Goal: Task Accomplishment & Management: Complete application form

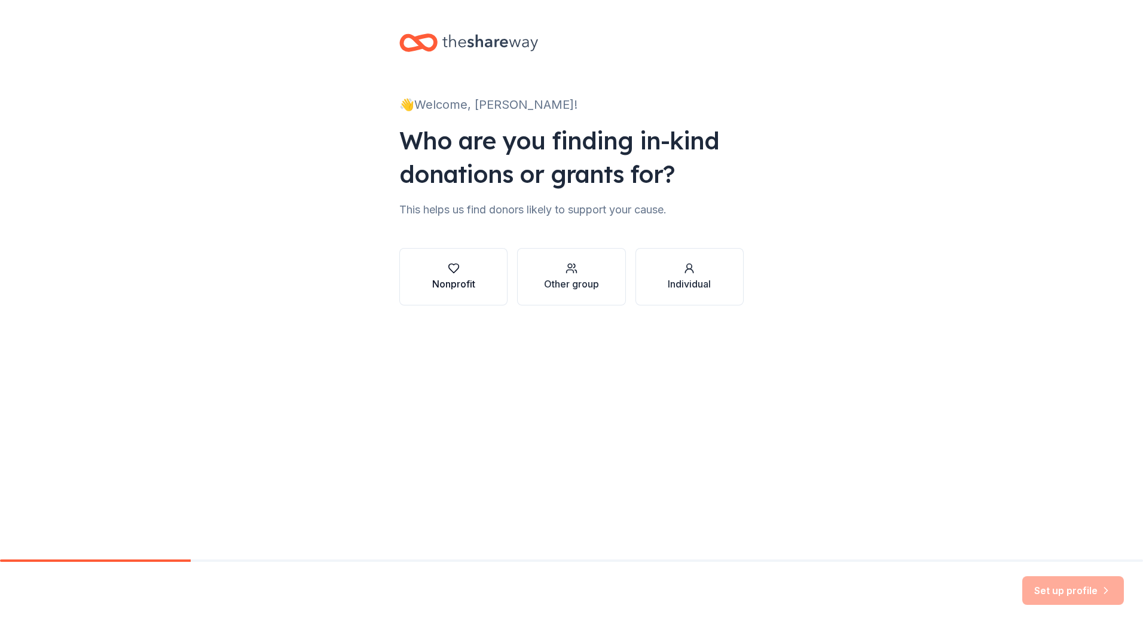
click at [454, 267] on icon "button" at bounding box center [454, 268] width 12 height 12
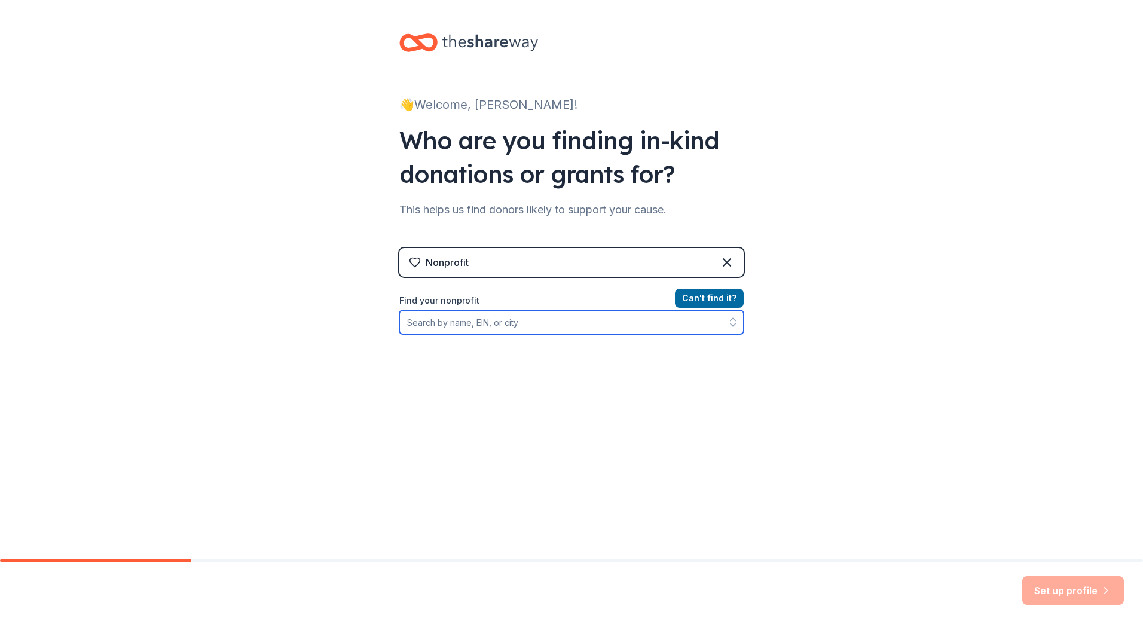
click at [452, 323] on input "Find your nonprofit" at bounding box center [571, 322] width 344 height 24
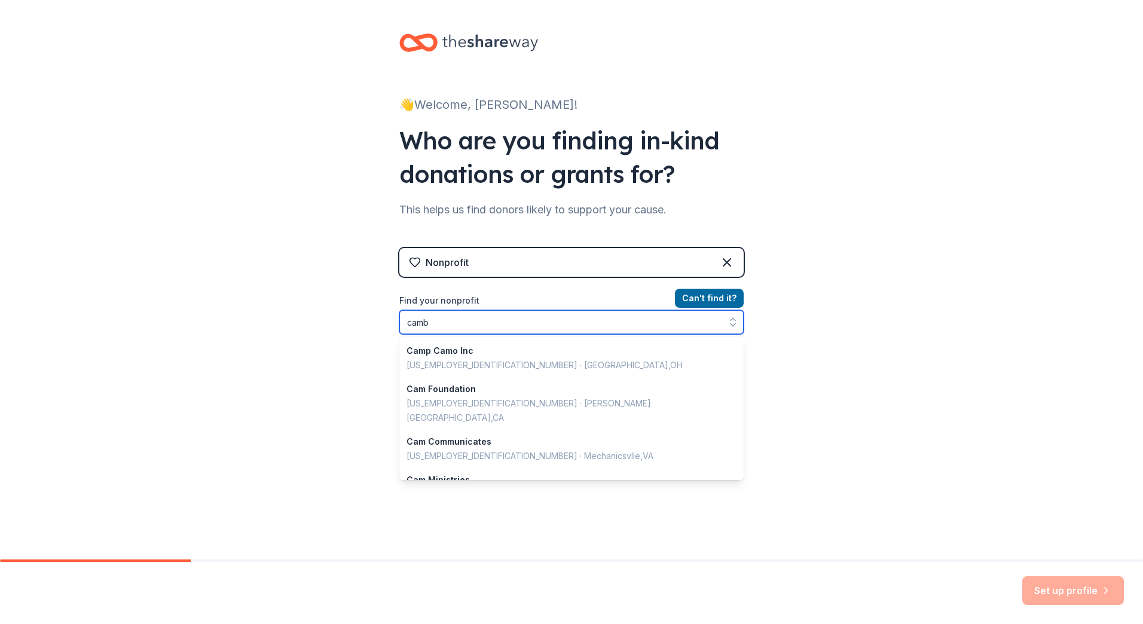
type input "[PERSON_NAME]"
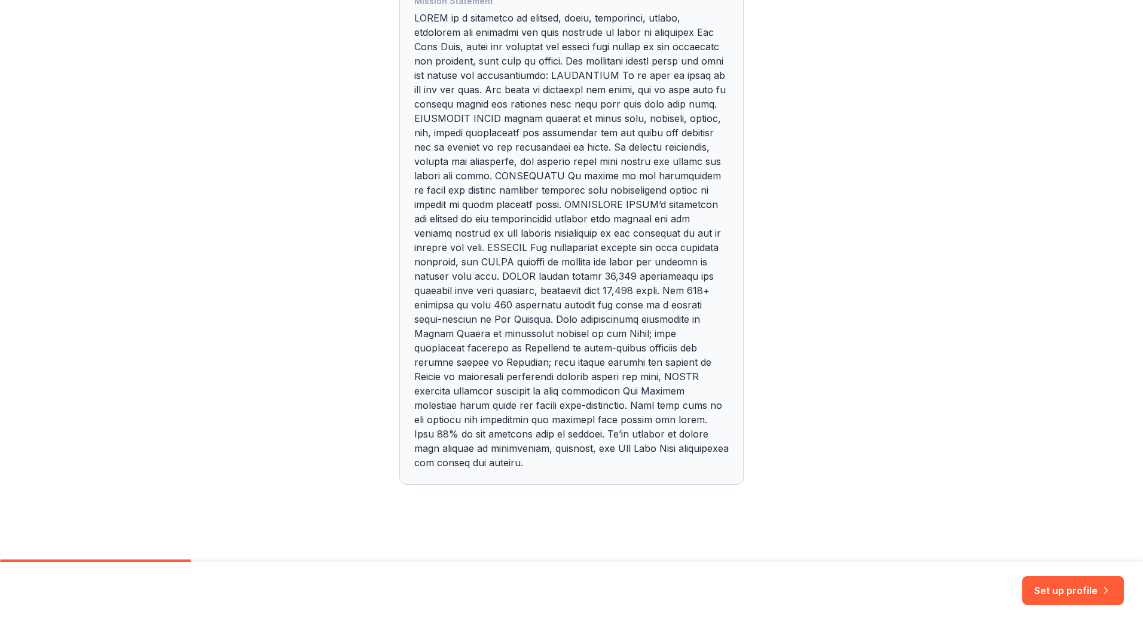
scroll to position [451, 0]
click at [1065, 595] on button "Set up profile" at bounding box center [1073, 590] width 102 height 29
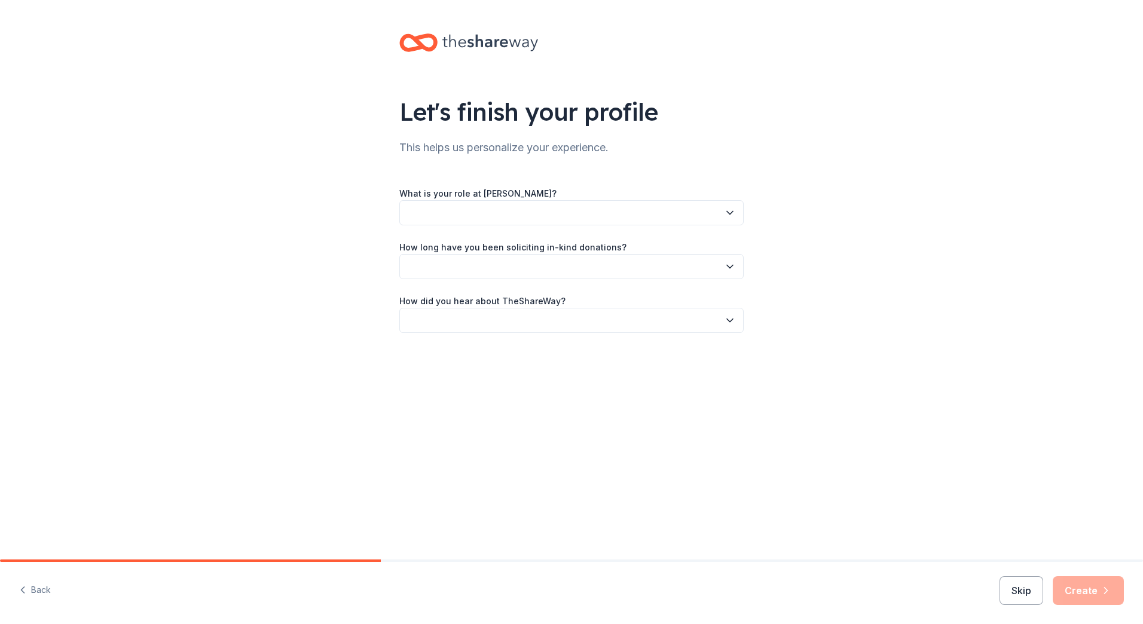
click at [733, 208] on icon "button" at bounding box center [730, 213] width 12 height 12
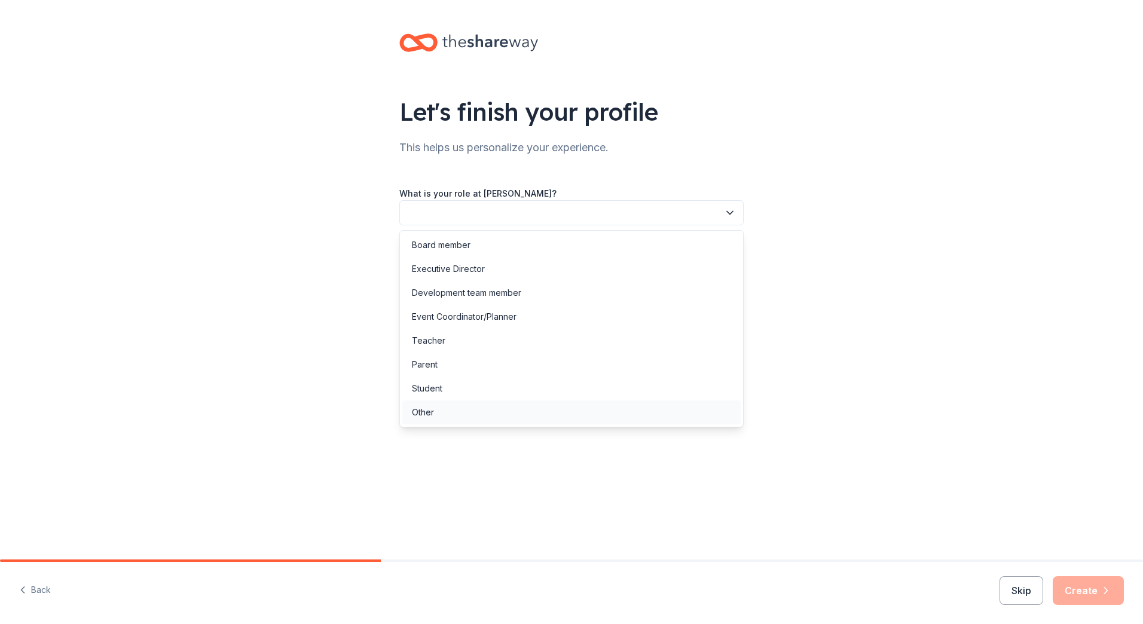
click at [431, 410] on div "Other" at bounding box center [423, 412] width 22 height 14
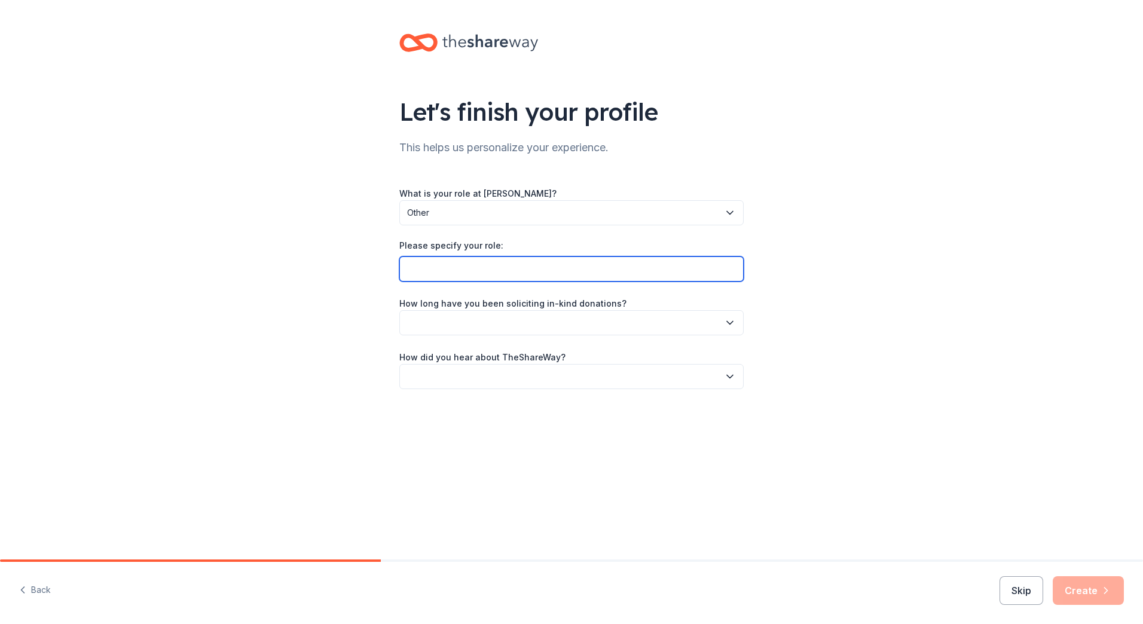
click at [660, 267] on input "Please specify your role:" at bounding box center [571, 269] width 344 height 25
type input "supervisor"
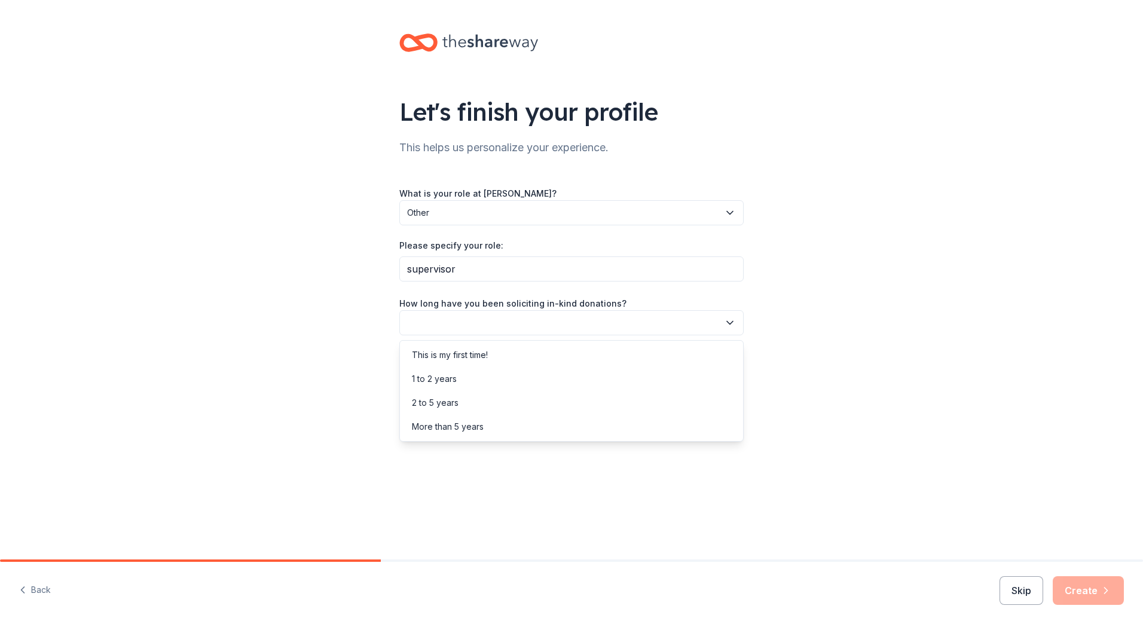
click at [729, 323] on icon "button" at bounding box center [730, 322] width 6 height 3
click at [436, 427] on div "More than 5 years" at bounding box center [448, 427] width 72 height 14
click at [734, 375] on icon "button" at bounding box center [730, 377] width 12 height 12
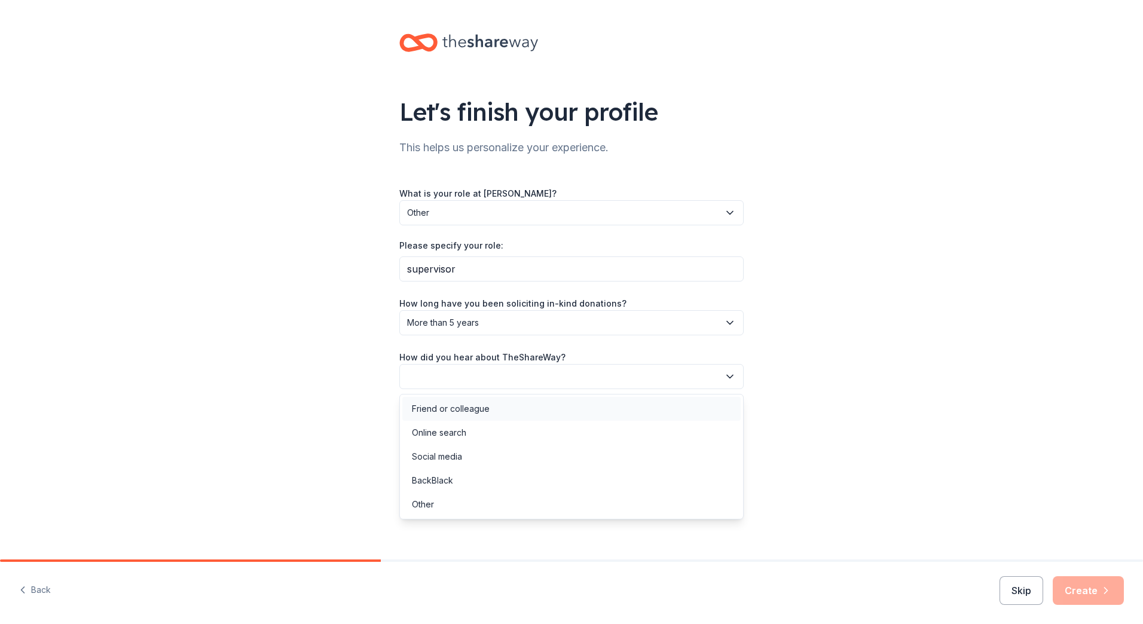
click at [467, 403] on div "Friend or colleague" at bounding box center [451, 409] width 78 height 14
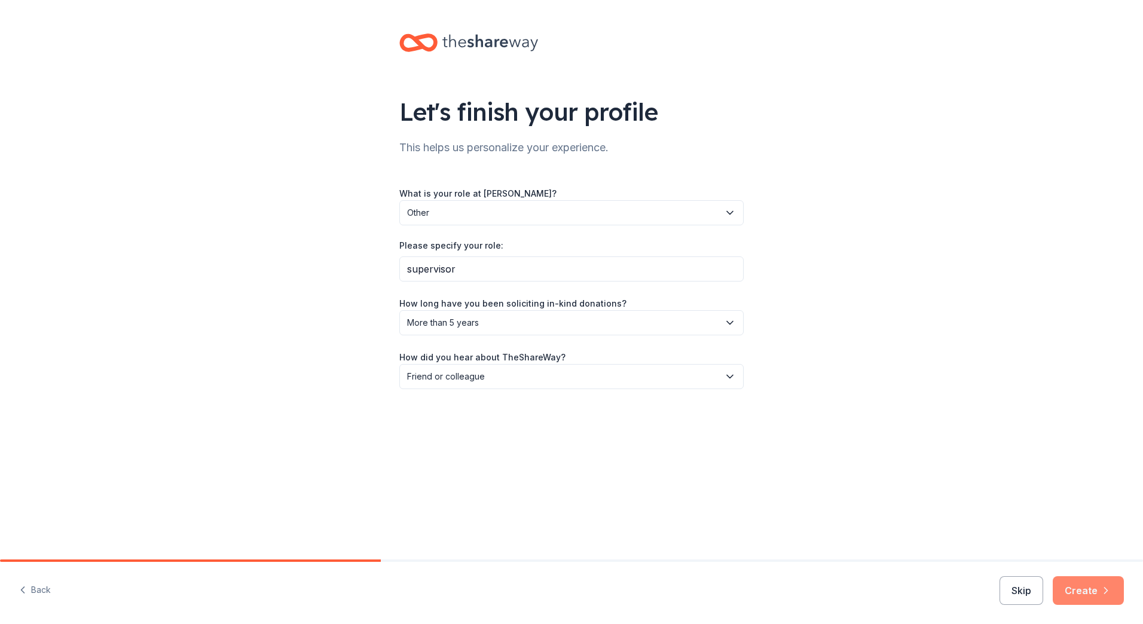
click at [1077, 593] on button "Create" at bounding box center [1088, 590] width 71 height 29
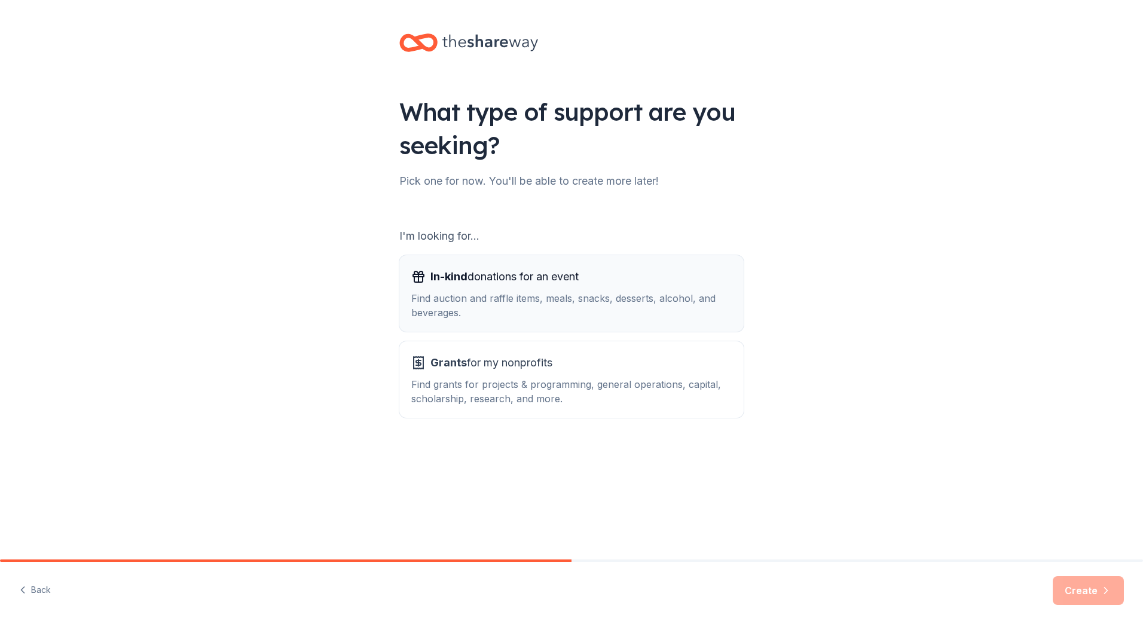
click at [541, 306] on div "Find auction and raffle items, meals, snacks, desserts, alcohol, and beverages." at bounding box center [571, 305] width 320 height 29
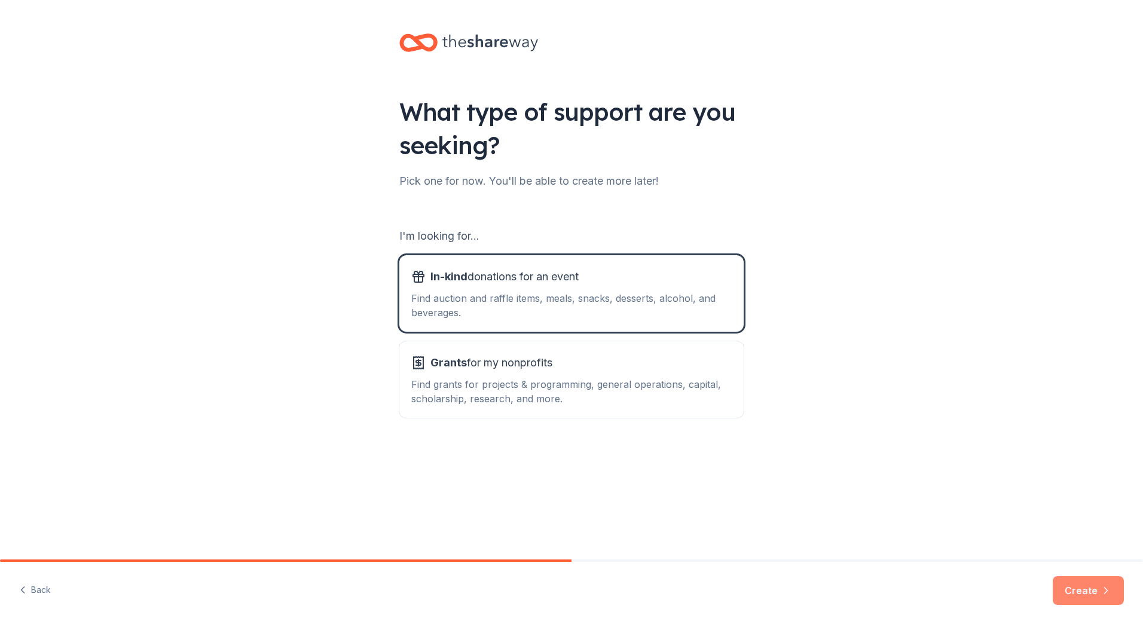
click at [1075, 591] on button "Create" at bounding box center [1088, 590] width 71 height 29
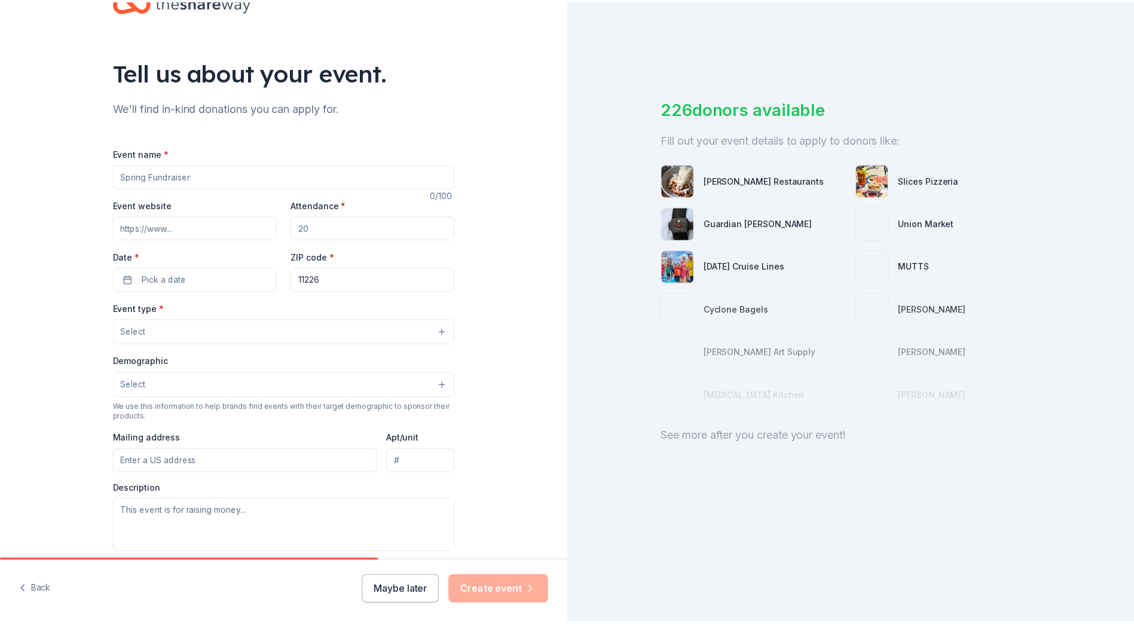
scroll to position [60, 0]
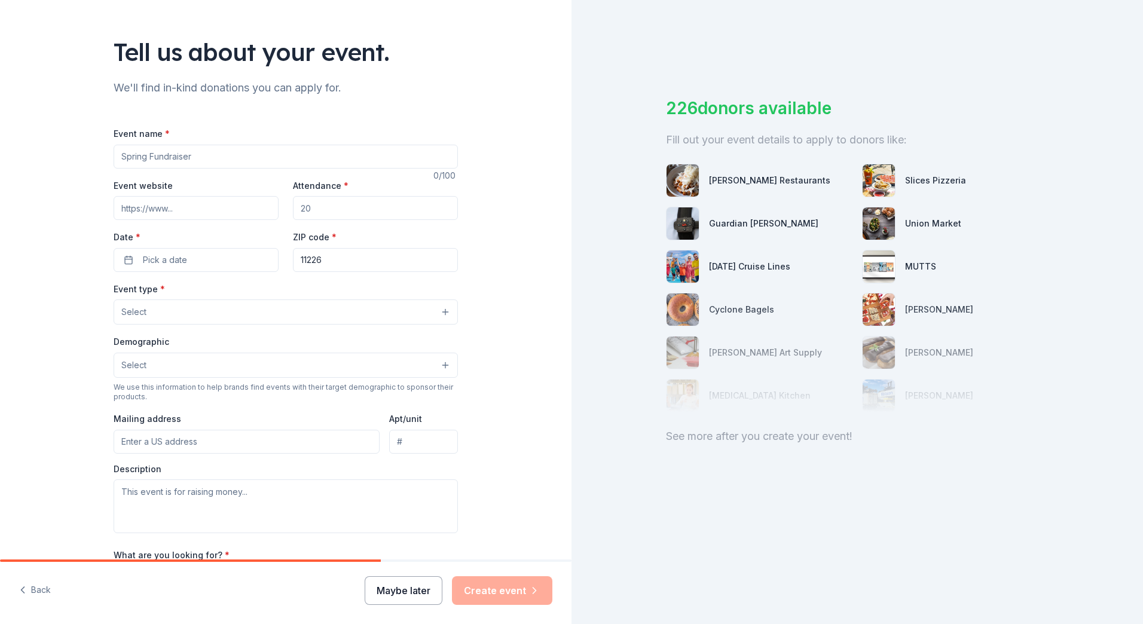
click at [429, 585] on button "Maybe later" at bounding box center [404, 590] width 78 height 29
